Goal: Navigation & Orientation: Understand site structure

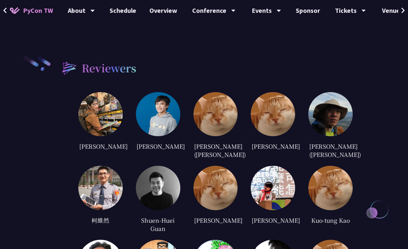
drag, startPoint x: 373, startPoint y: 203, endPoint x: 380, endPoint y: 163, distance: 40.9
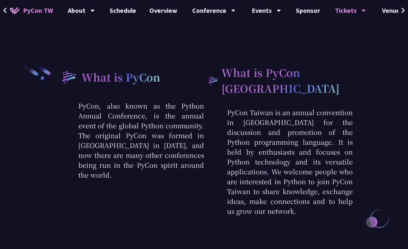
scroll to position [163, 0]
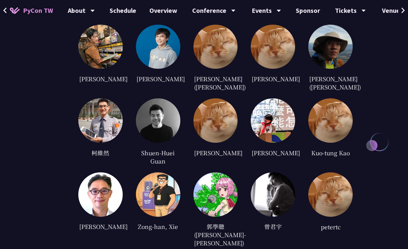
scroll to position [1185, 0]
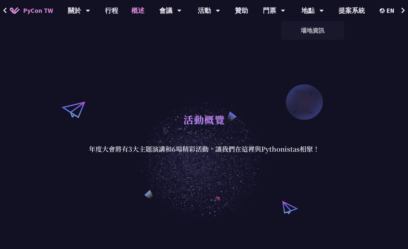
click at [37, 9] on font "PyCon TW" at bounding box center [38, 10] width 30 height 8
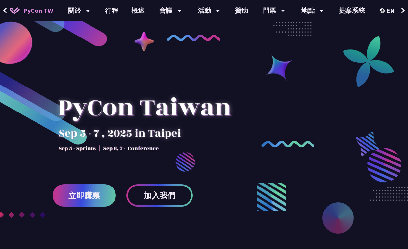
drag, startPoint x: 370, startPoint y: 65, endPoint x: 310, endPoint y: 150, distance: 104.1
click at [311, 148] on div at bounding box center [204, 163] width 408 height 247
drag, startPoint x: 366, startPoint y: 54, endPoint x: 363, endPoint y: 66, distance: 11.9
click at [366, 54] on div at bounding box center [204, 163] width 408 height 247
drag, startPoint x: 371, startPoint y: 77, endPoint x: 394, endPoint y: 88, distance: 25.3
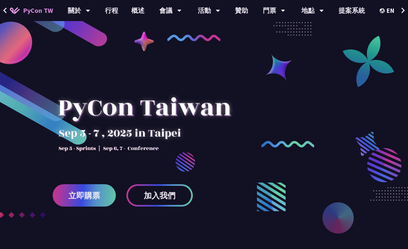
drag, startPoint x: 313, startPoint y: 153, endPoint x: 318, endPoint y: 154, distance: 4.6
click at [313, 154] on div at bounding box center [204, 163] width 408 height 247
click at [264, 157] on div at bounding box center [204, 163] width 408 height 247
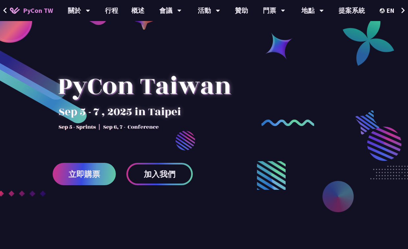
scroll to position [33, 0]
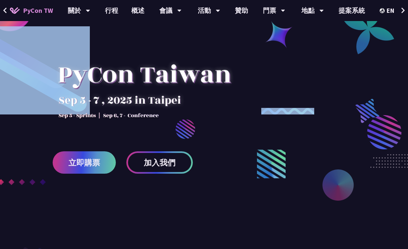
drag, startPoint x: 263, startPoint y: 162, endPoint x: 307, endPoint y: 177, distance: 45.7
click at [307, 177] on div at bounding box center [204, 130] width 408 height 247
click at [300, 179] on div at bounding box center [204, 130] width 408 height 247
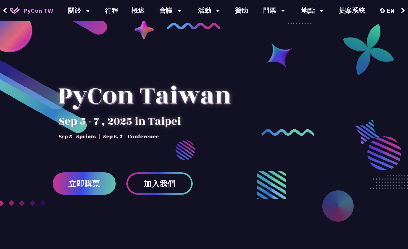
scroll to position [0, 0]
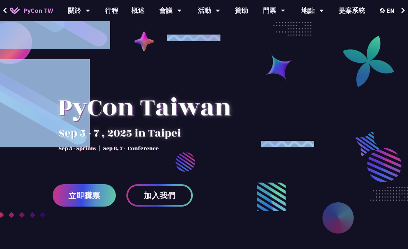
drag, startPoint x: 146, startPoint y: 45, endPoint x: 198, endPoint y: 42, distance: 51.5
click at [186, 67] on div at bounding box center [204, 163] width 408 height 247
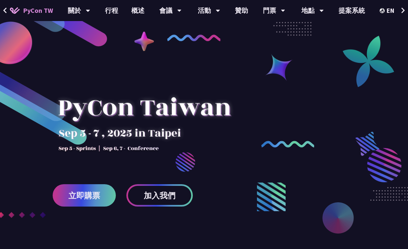
drag, startPoint x: 276, startPoint y: 73, endPoint x: 283, endPoint y: 85, distance: 13.9
click at [283, 85] on div at bounding box center [204, 163] width 408 height 247
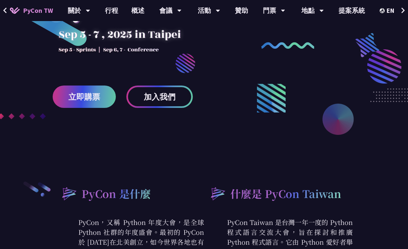
scroll to position [132, 0]
